Goal: Information Seeking & Learning: Compare options

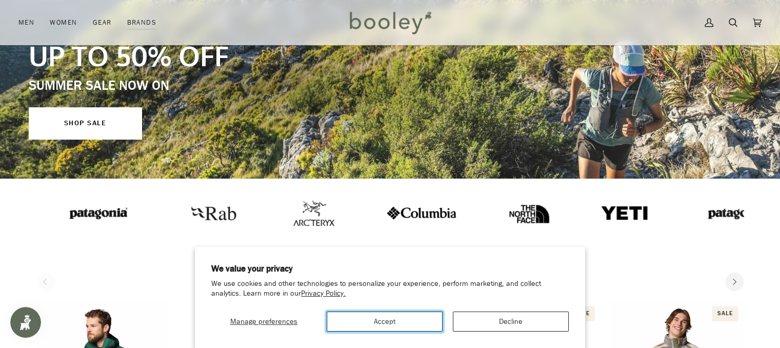
click at [397, 311] on button "Accept" at bounding box center [385, 321] width 116 height 20
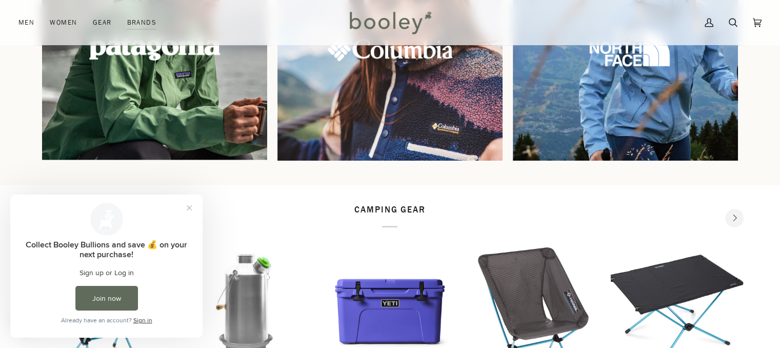
scroll to position [976, 0]
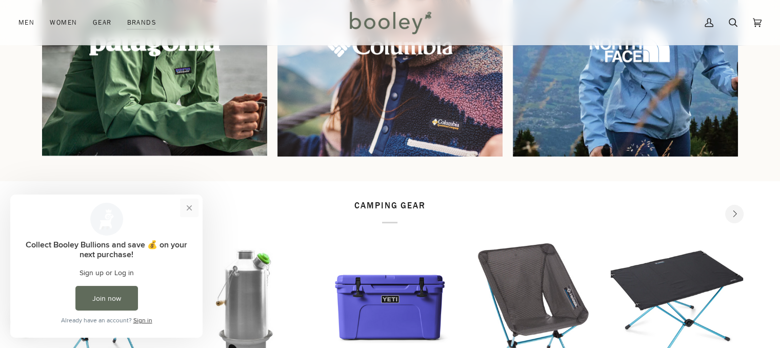
click at [192, 204] on button "Close prompt" at bounding box center [189, 207] width 18 height 18
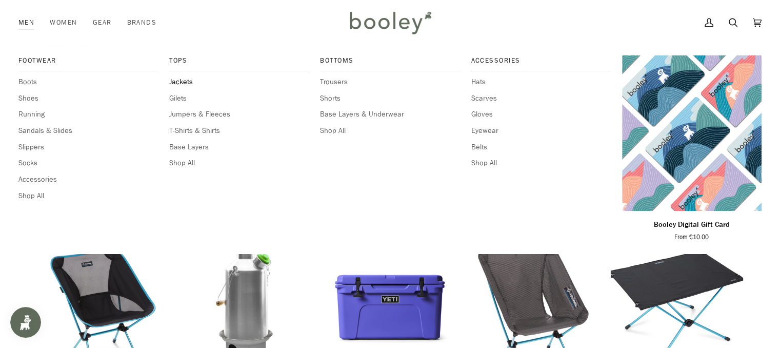
click at [183, 78] on span "Jackets" at bounding box center [238, 81] width 139 height 11
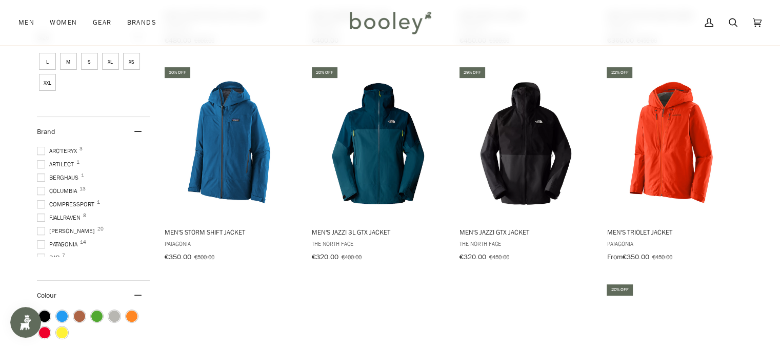
scroll to position [36, 0]
click at [42, 207] on span at bounding box center [41, 208] width 8 height 8
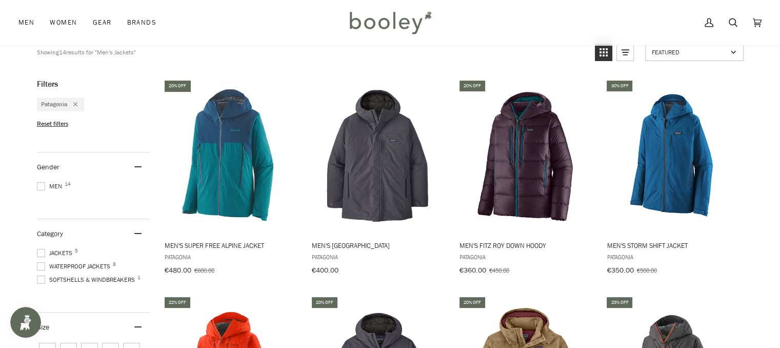
scroll to position [106, 0]
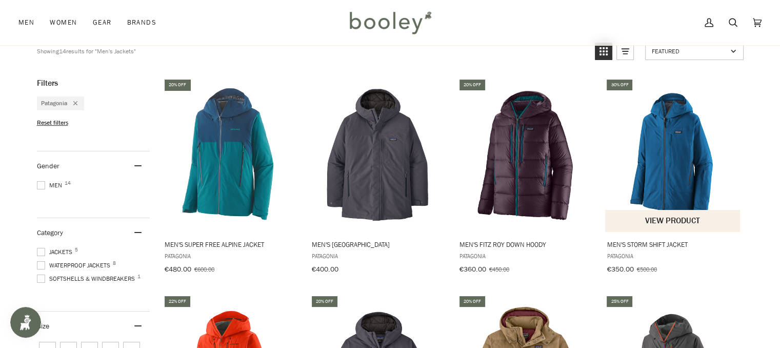
click at [674, 148] on img "Men's Storm Shift Jacket" at bounding box center [673, 155] width 136 height 136
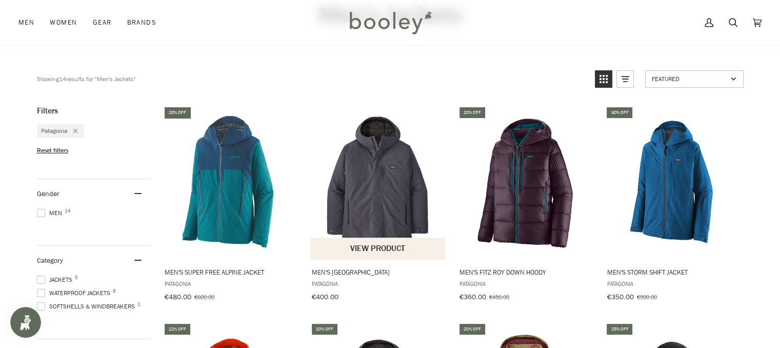
scroll to position [79, 0]
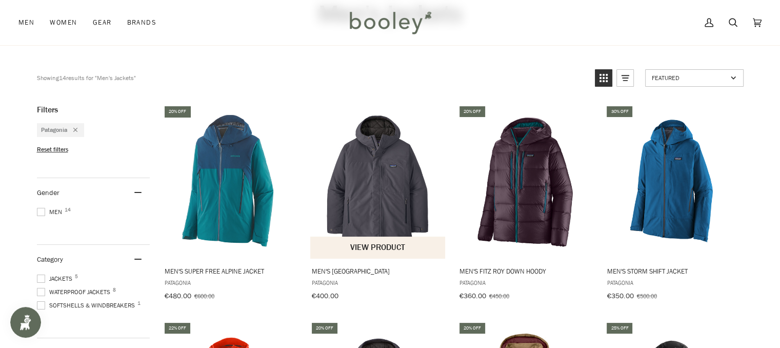
click at [398, 169] on img "Men's Windshadow Parka" at bounding box center [378, 181] width 136 height 136
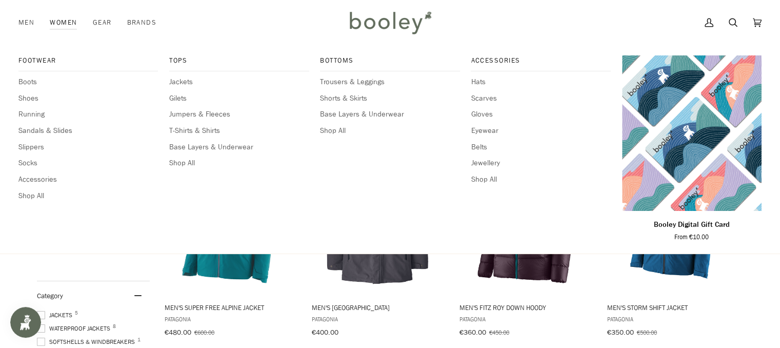
scroll to position [73, 0]
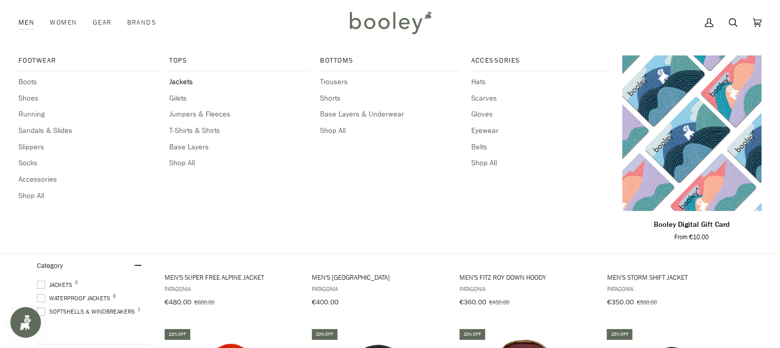
click at [176, 82] on span "Jackets" at bounding box center [238, 81] width 139 height 11
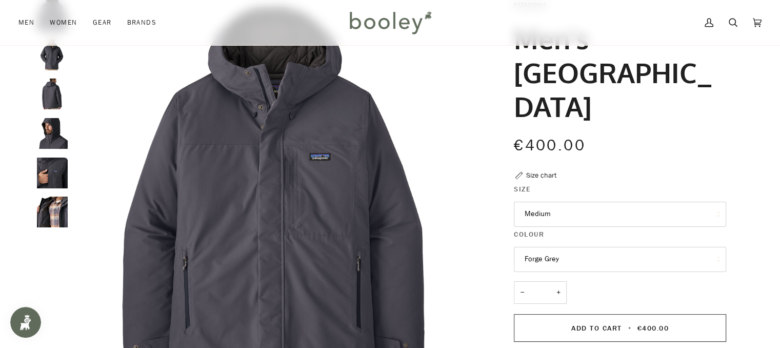
scroll to position [71, 0]
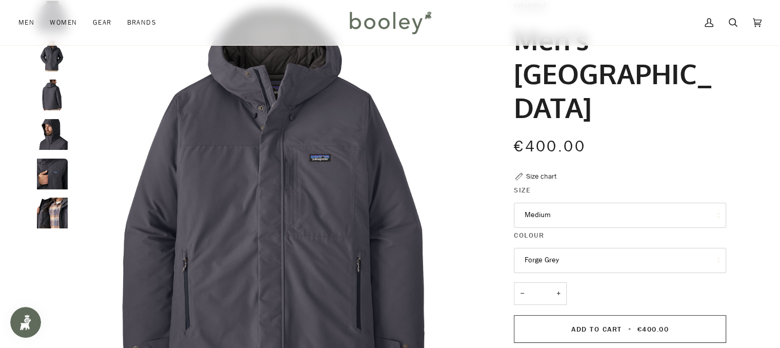
click at [40, 176] on img "Patagonia Men's Windshadow Parka Forge Grey - Booley Galway" at bounding box center [52, 173] width 31 height 31
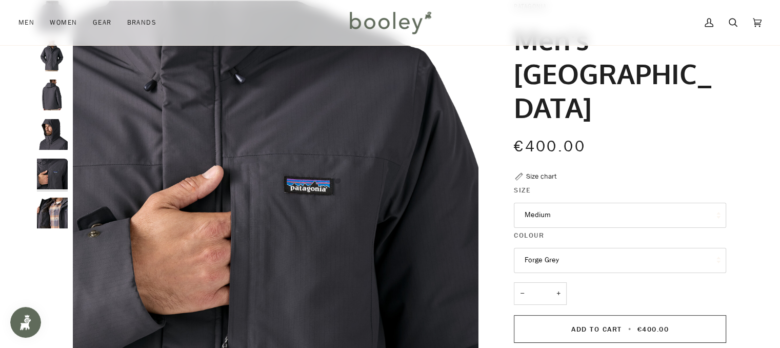
click at [54, 210] on img "Patagonia Men's Windshadow Parka Forge Grey - Booley Galway" at bounding box center [52, 212] width 31 height 31
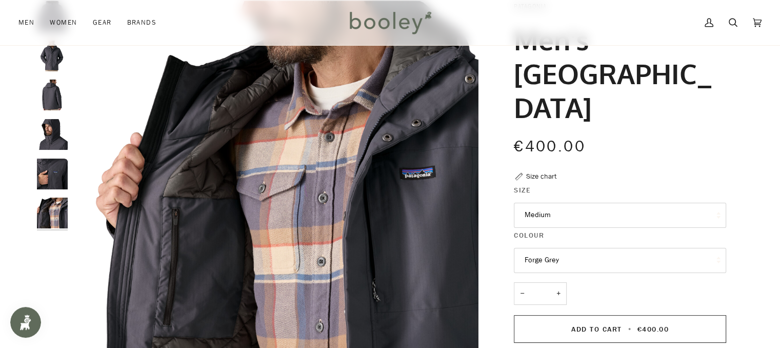
click at [51, 163] on img "Patagonia Men's Windshadow Parka Forge Grey - Booley Galway" at bounding box center [52, 173] width 31 height 31
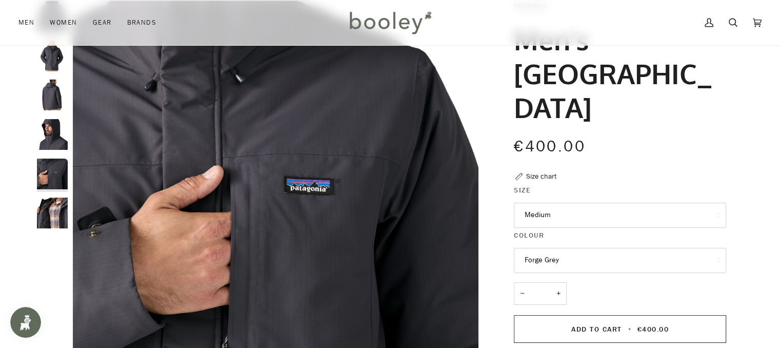
click at [47, 147] on img "Patagonia Men's Windshadow Parka Forge Grey - Booley Galway" at bounding box center [52, 134] width 31 height 31
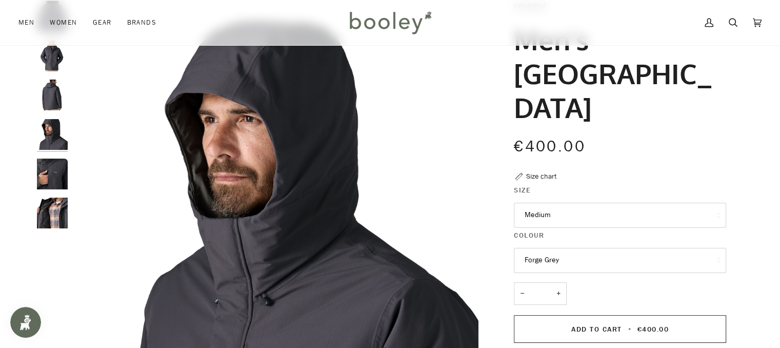
click at [48, 153] on div at bounding box center [55, 119] width 36 height 236
click at [47, 173] on img "Patagonia Men's Windshadow Parka Forge Grey - Booley Galway" at bounding box center [52, 173] width 31 height 31
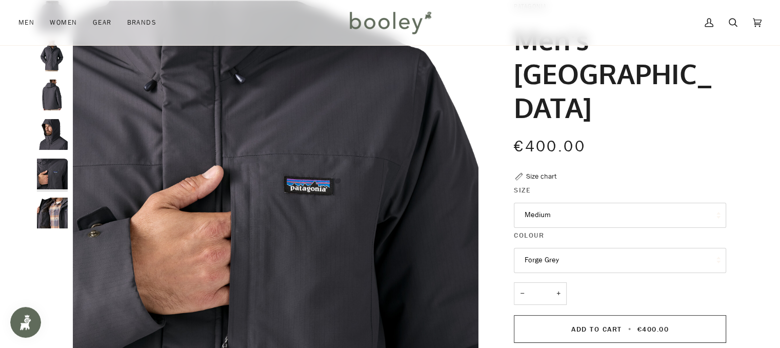
click at [47, 154] on div at bounding box center [55, 119] width 36 height 236
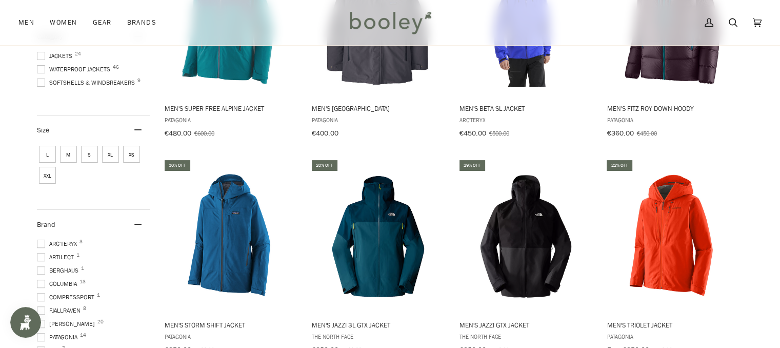
click at [39, 244] on span at bounding box center [41, 243] width 8 height 8
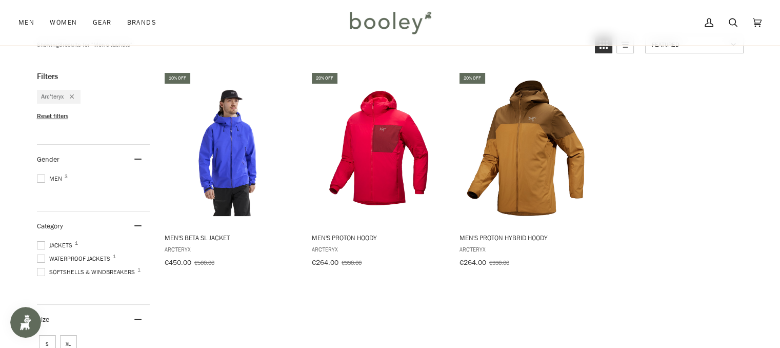
scroll to position [113, 0]
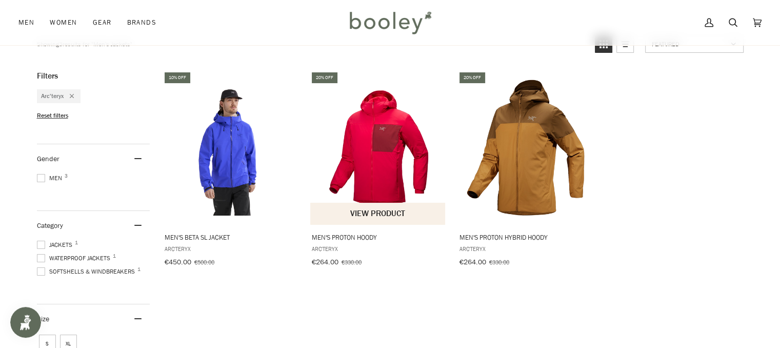
click at [383, 171] on img "Men's Proton Hoody" at bounding box center [378, 147] width 136 height 136
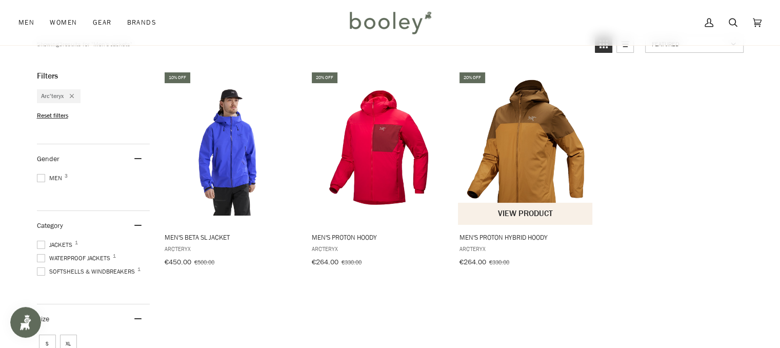
click at [548, 154] on img "Men's Proton Hybrid Hoody" at bounding box center [526, 147] width 136 height 136
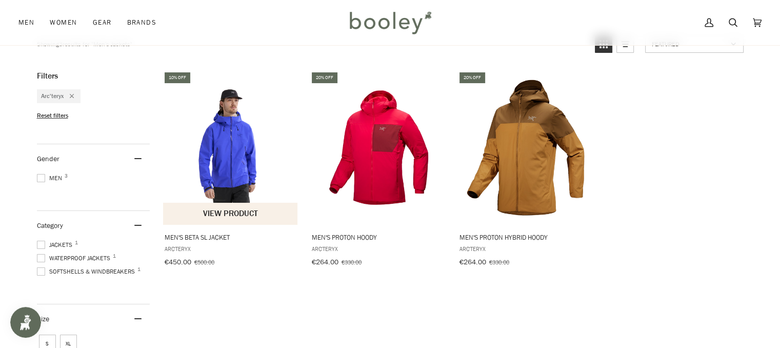
click at [217, 130] on img "Men's Beta SL Jacket" at bounding box center [231, 147] width 136 height 136
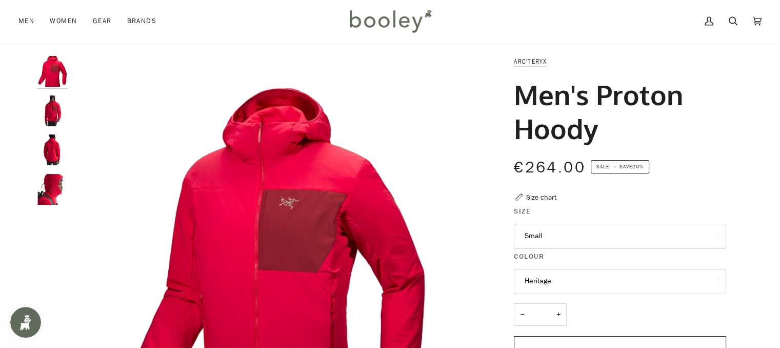
scroll to position [14, 0]
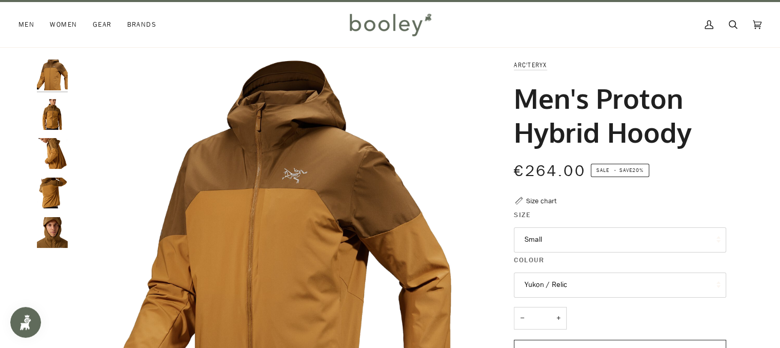
scroll to position [10, 0]
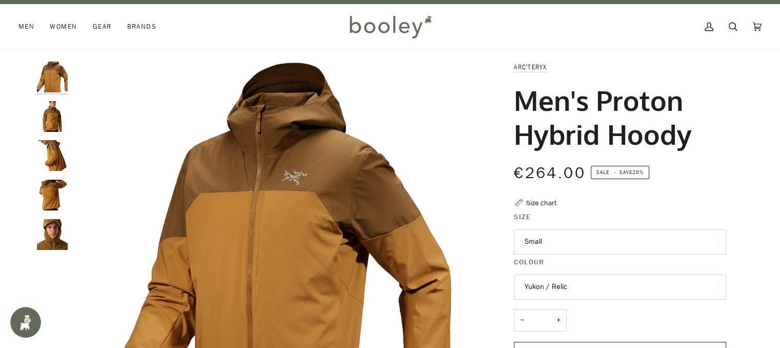
click at [51, 106] on img "Arc'teryx Men's Proton Hybrid Hoody - Booley Galway" at bounding box center [52, 116] width 31 height 31
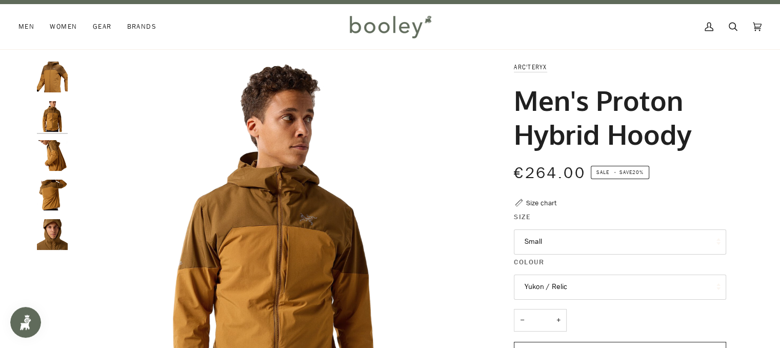
click at [52, 152] on img "Arc'teryx Men's Proton Hybrid Hoody - Booley Galway" at bounding box center [52, 155] width 31 height 31
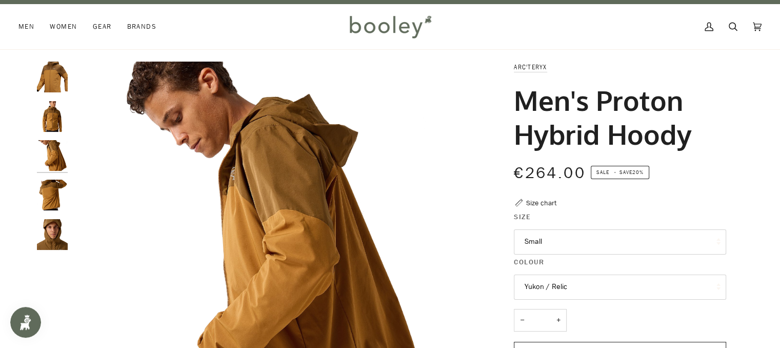
click at [57, 208] on img "Arc'teryx Men's Proton Hybrid Hoody - Booley Galway" at bounding box center [52, 194] width 31 height 31
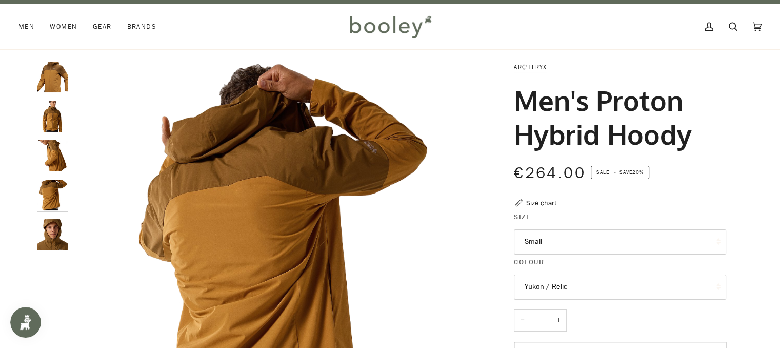
click at [54, 226] on img "Arc'teryx Men's Proton Hybrid Hoody - Booley Galway" at bounding box center [52, 234] width 31 height 31
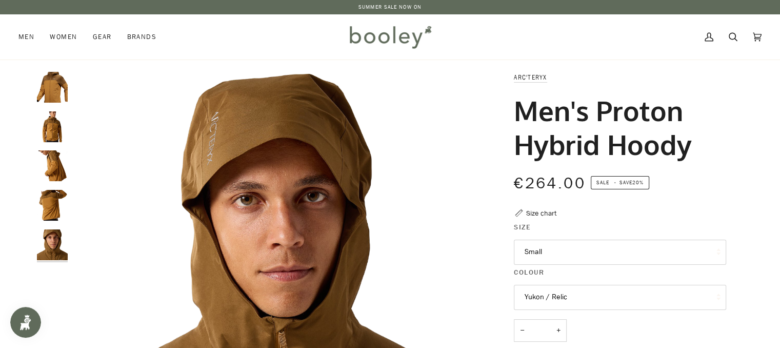
scroll to position [0, 0]
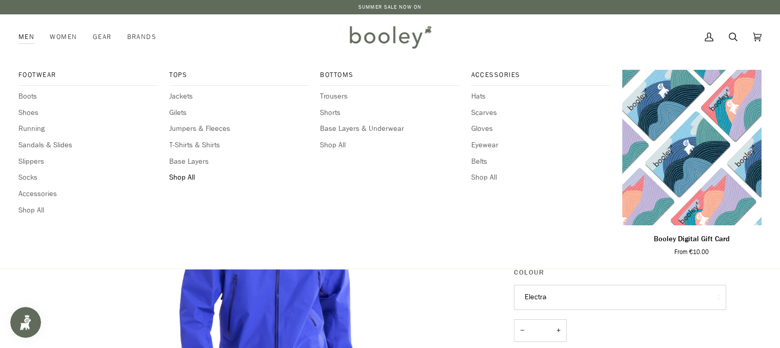
click at [178, 178] on span "Shop All" at bounding box center [238, 177] width 139 height 11
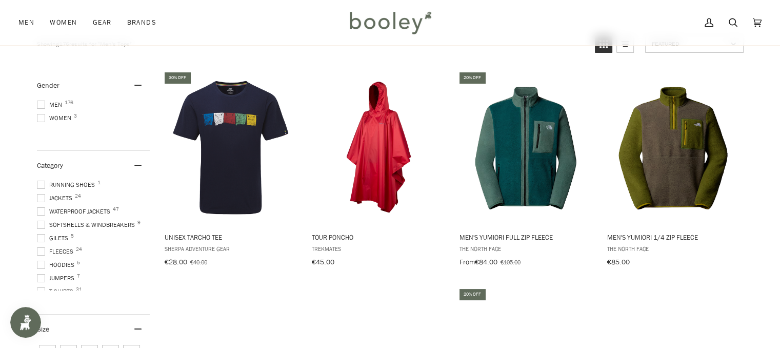
scroll to position [113, 0]
click at [510, 103] on img "Men's Yumiori Full Zip Fleece" at bounding box center [526, 147] width 136 height 136
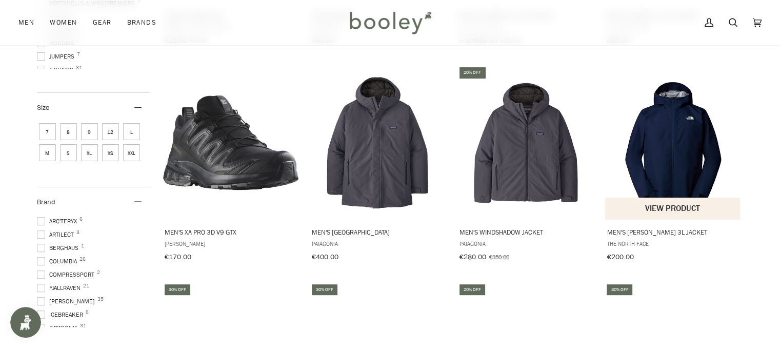
scroll to position [334, 0]
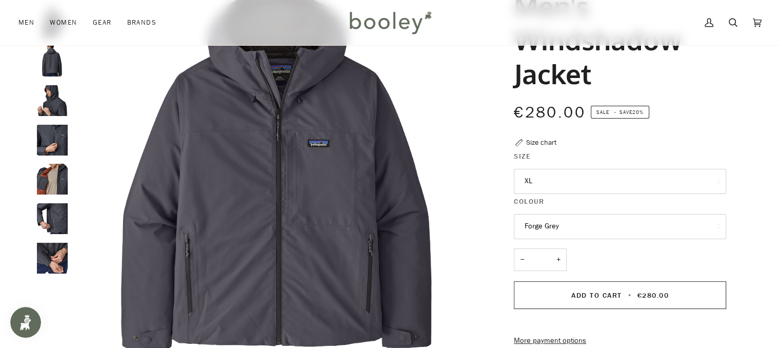
click at [46, 179] on img "Patagonia Men's Windshadow Jacket - Booley Galway" at bounding box center [52, 179] width 31 height 31
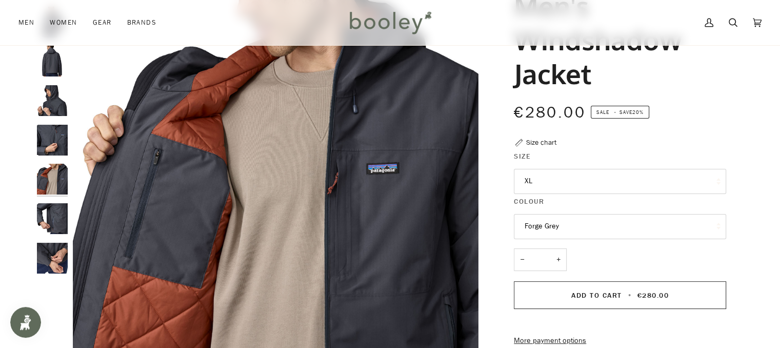
click at [560, 185] on button "XL" at bounding box center [620, 181] width 212 height 25
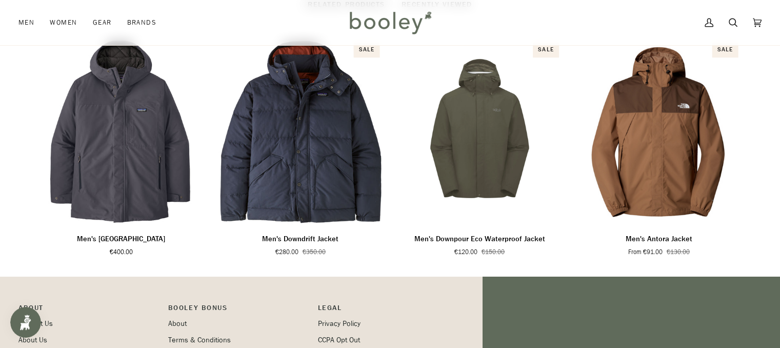
scroll to position [747, 0]
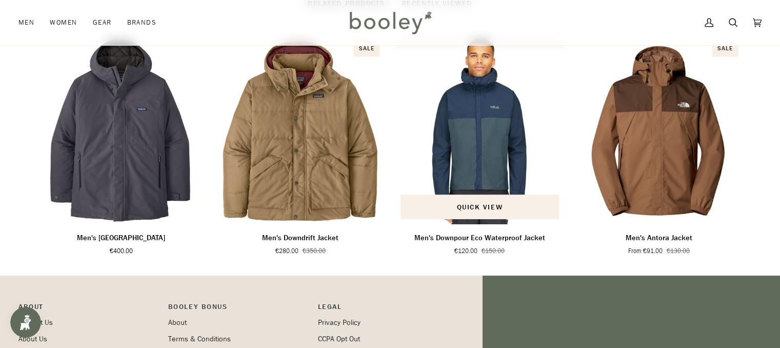
click at [492, 111] on img "Men's Downpour Eco Waterproof Jacket" at bounding box center [479, 130] width 169 height 188
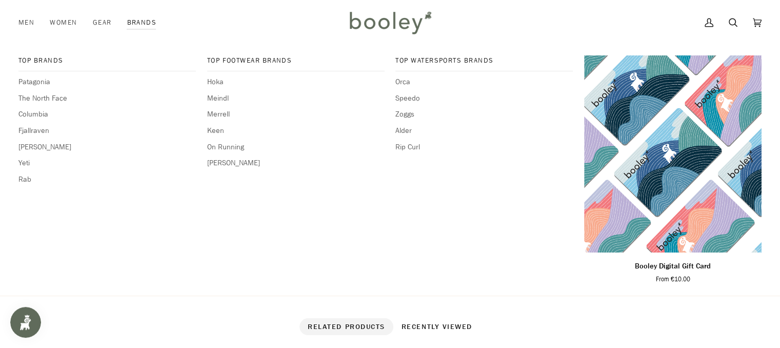
scroll to position [422, 0]
click at [40, 82] on span "Patagonia" at bounding box center [106, 81] width 177 height 11
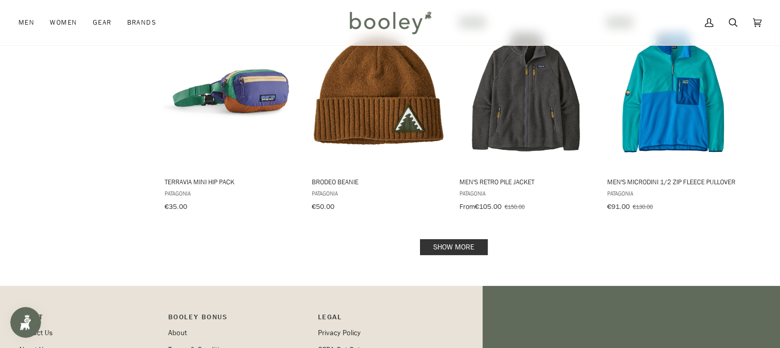
scroll to position [1126, 0]
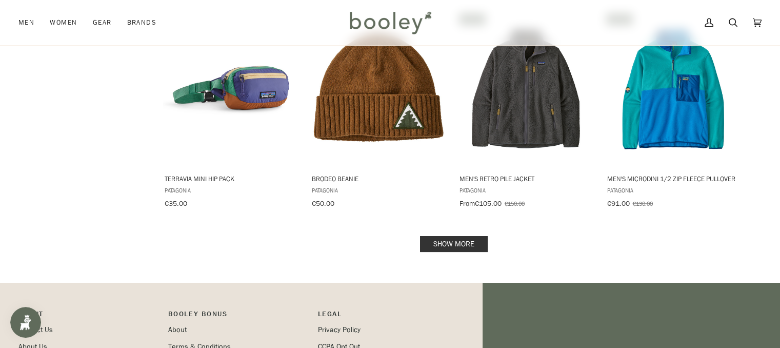
click at [467, 237] on link "Show more" at bounding box center [454, 244] width 68 height 16
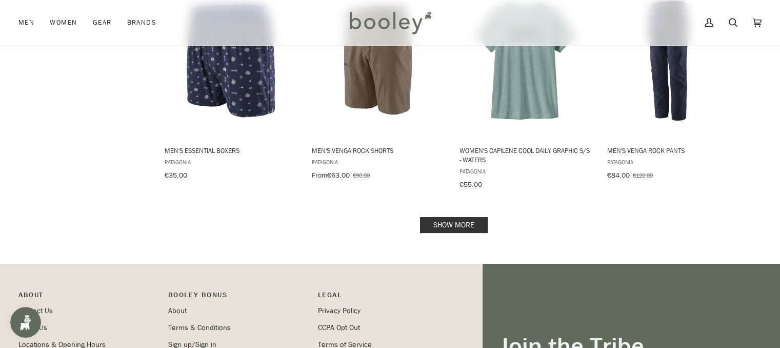
scroll to position [2238, 0]
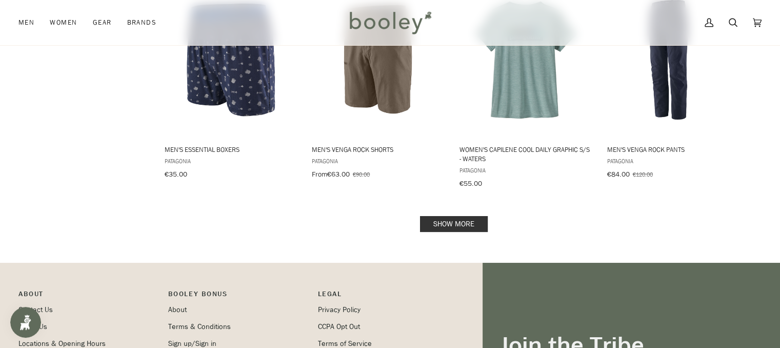
click at [464, 216] on link "Show more" at bounding box center [454, 224] width 68 height 16
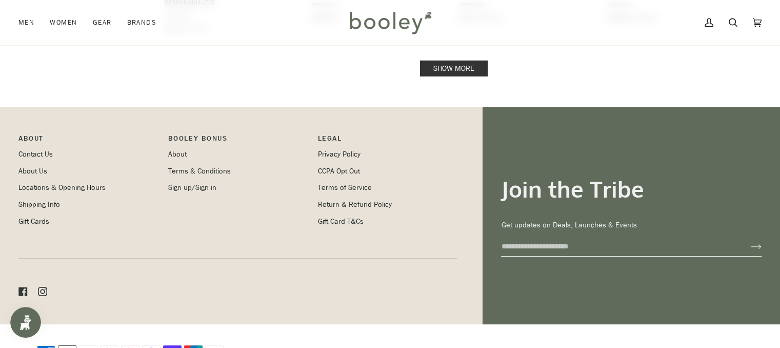
scroll to position [3496, 0]
